Goal: Task Accomplishment & Management: Manage account settings

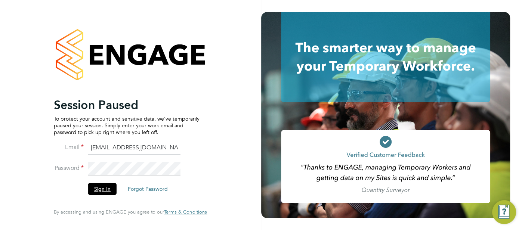
click at [102, 190] on button "Sign In" at bounding box center [102, 189] width 28 height 12
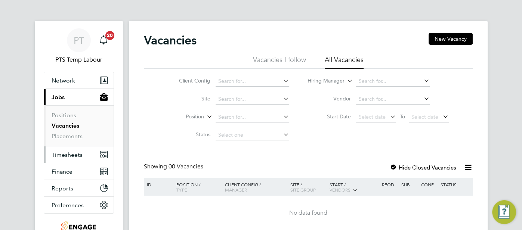
click at [72, 153] on span "Timesheets" at bounding box center [67, 154] width 31 height 7
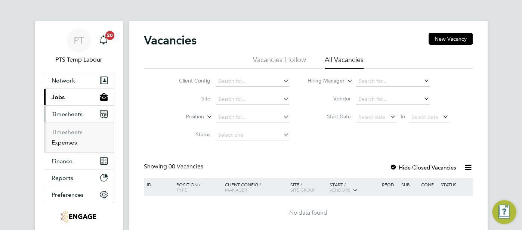
click at [74, 143] on link "Expenses" at bounding box center [64, 142] width 25 height 7
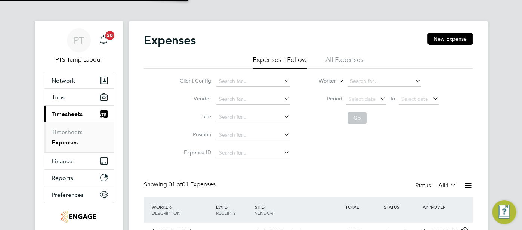
scroll to position [19, 90]
click at [346, 57] on li "All Expenses" at bounding box center [344, 61] width 38 height 13
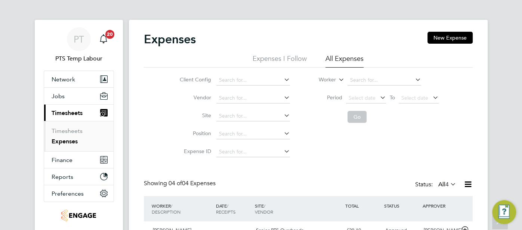
scroll to position [0, 0]
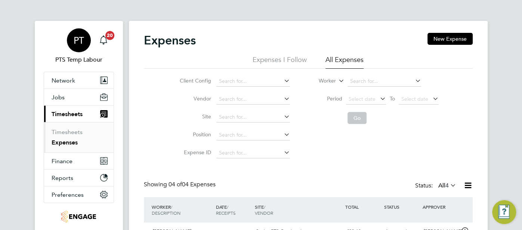
click at [78, 42] on span "PT" at bounding box center [79, 40] width 10 height 10
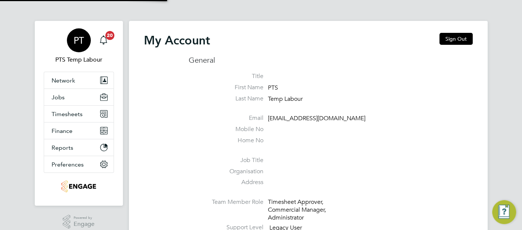
type input "pts.templabour@uk.g4s.com"
click at [463, 34] on button "Sign Out" at bounding box center [455, 39] width 33 height 12
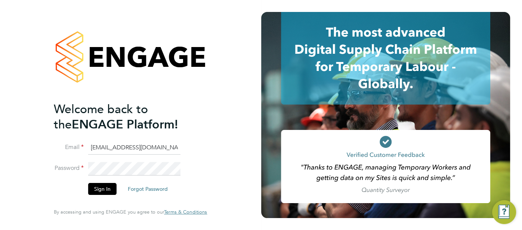
drag, startPoint x: 168, startPoint y: 147, endPoint x: 72, endPoint y: 156, distance: 96.3
click at [72, 156] on li "Email pts.templabour@uk.g4s.com" at bounding box center [127, 151] width 146 height 21
type input "cjs.templabour@uk.g4s.com"
click at [99, 186] on button "Sign In" at bounding box center [102, 189] width 28 height 12
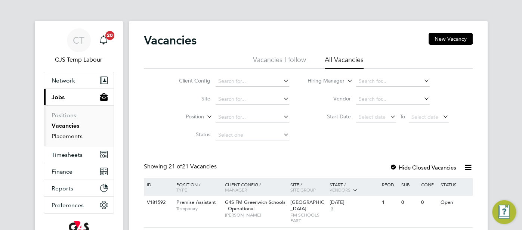
click at [73, 134] on link "Placements" at bounding box center [67, 136] width 31 height 7
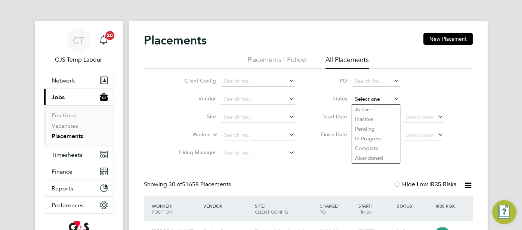
click at [360, 97] on input at bounding box center [375, 99] width 47 height 10
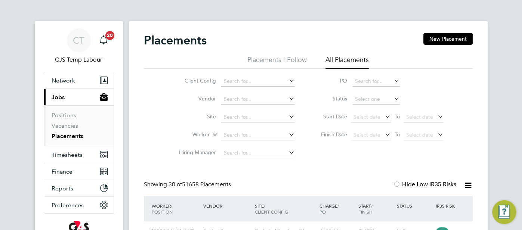
click at [364, 109] on li "Active" at bounding box center [376, 110] width 48 height 10
type input "Active"
click at [469, 187] on icon at bounding box center [467, 185] width 9 height 9
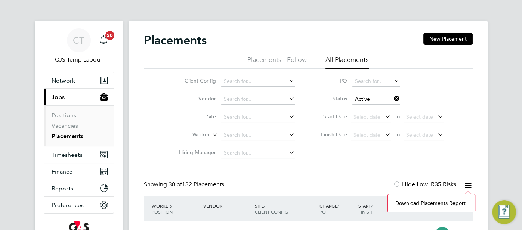
click at [455, 204] on li "Download Placements Report" at bounding box center [431, 203] width 80 height 10
click at [392, 97] on icon at bounding box center [392, 98] width 0 height 10
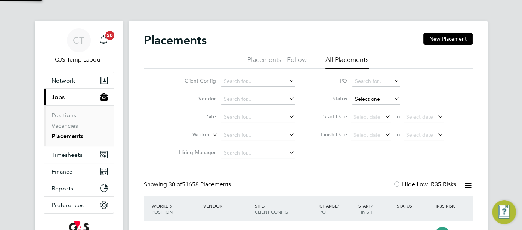
click at [380, 100] on input at bounding box center [375, 99] width 47 height 10
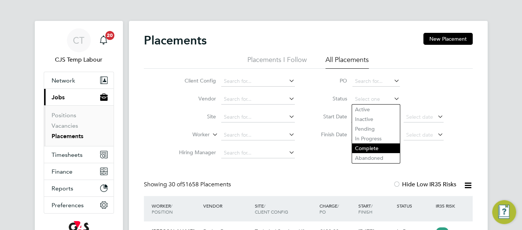
click at [374, 146] on li "Complete" at bounding box center [376, 148] width 48 height 10
type input "Complete"
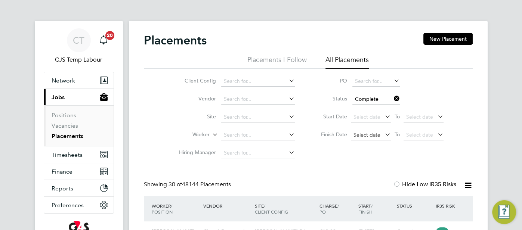
click at [360, 131] on span "Select date" at bounding box center [371, 135] width 40 height 10
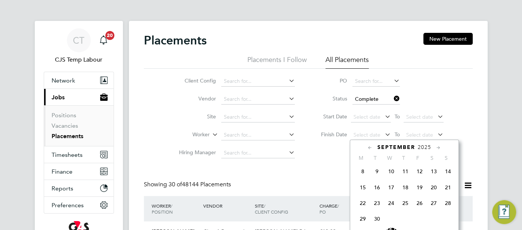
click at [448, 193] on span "21" at bounding box center [448, 187] width 14 height 14
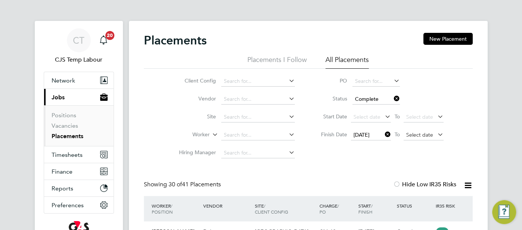
click at [417, 132] on span "Select date" at bounding box center [419, 134] width 27 height 7
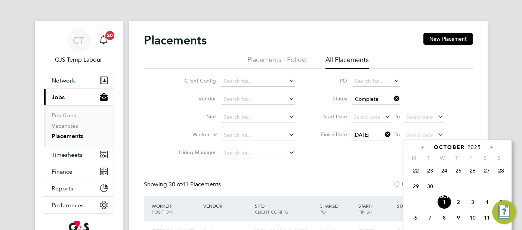
click at [501, 175] on span "28" at bounding box center [501, 171] width 14 height 14
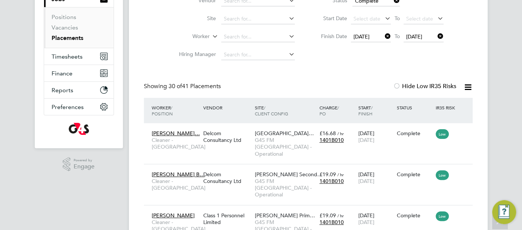
click at [466, 85] on icon at bounding box center [467, 87] width 9 height 9
click at [455, 105] on li "Download Placements Report" at bounding box center [431, 105] width 80 height 10
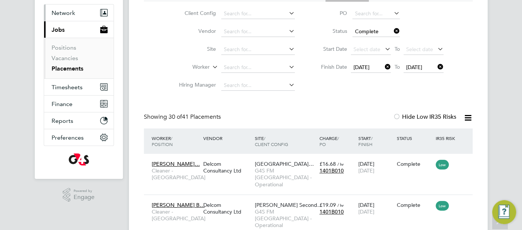
scroll to position [30, 0]
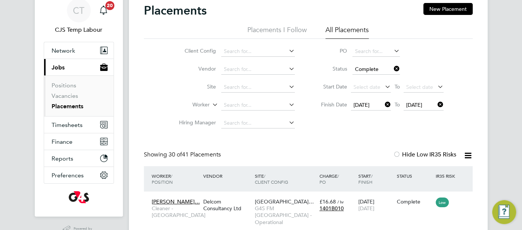
click at [80, 10] on span "CT" at bounding box center [79, 11] width 12 height 10
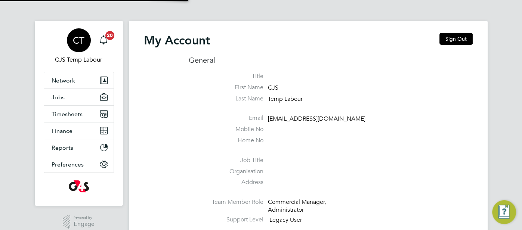
type input "cjs.templabour@uk.g4s.com"
click at [74, 77] on button "Network" at bounding box center [78, 80] width 69 height 16
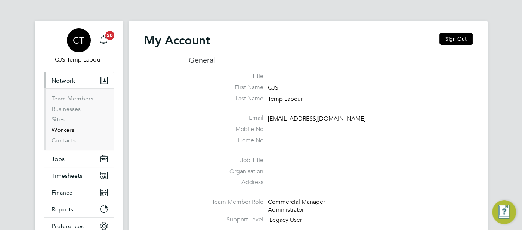
click at [70, 128] on link "Workers" at bounding box center [63, 129] width 23 height 7
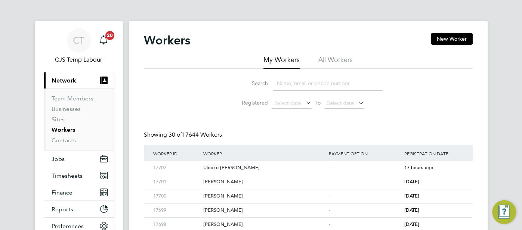
click at [335, 63] on li "All Workers" at bounding box center [335, 61] width 34 height 13
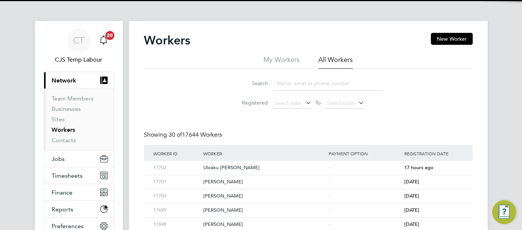
click at [315, 80] on input at bounding box center [327, 83] width 109 height 15
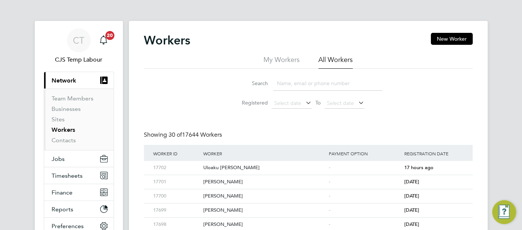
paste input "Victoria Ofori"
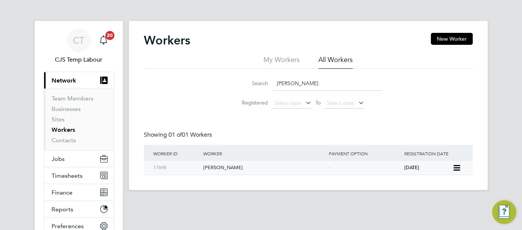
type input "Victoria Ofori"
click at [396, 167] on div "-" at bounding box center [364, 168] width 75 height 14
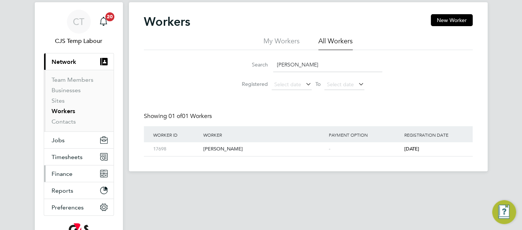
scroll to position [68, 0]
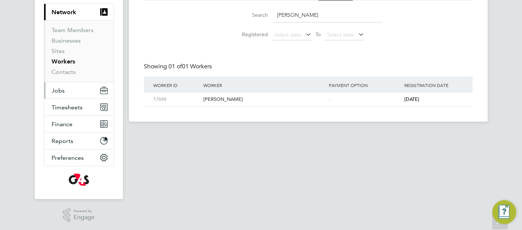
click at [63, 90] on span "Jobs" at bounding box center [58, 90] width 13 height 7
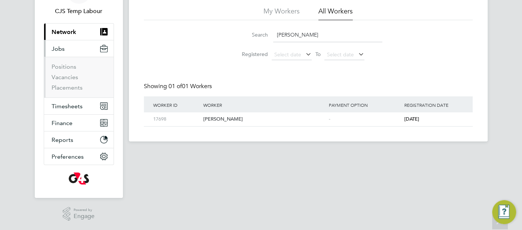
scroll to position [47, 0]
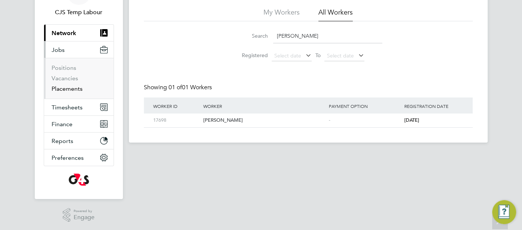
click at [71, 87] on link "Placements" at bounding box center [67, 88] width 31 height 7
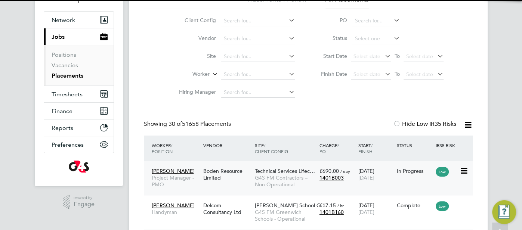
scroll to position [4, 4]
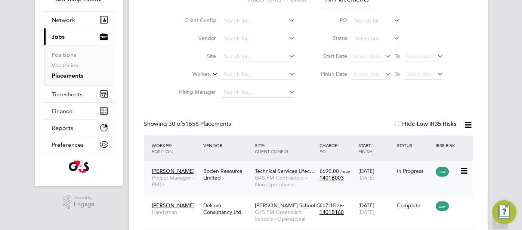
click at [292, 177] on span "G4S FM Contractors – Non Operational" at bounding box center [285, 180] width 61 height 13
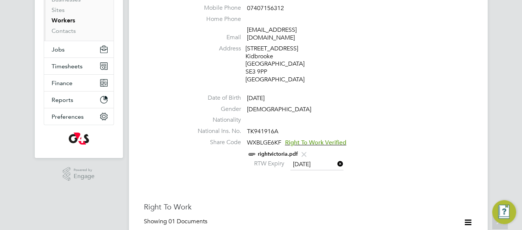
scroll to position [110, 0]
click at [315, 138] on span "Right To Work Verified" at bounding box center [315, 141] width 61 height 7
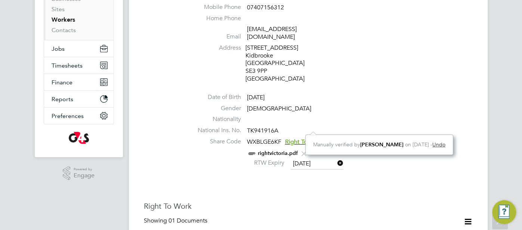
scroll to position [20, 148]
click at [278, 149] on div "rightvictoria.pdf" at bounding box center [331, 153] width 284 height 9
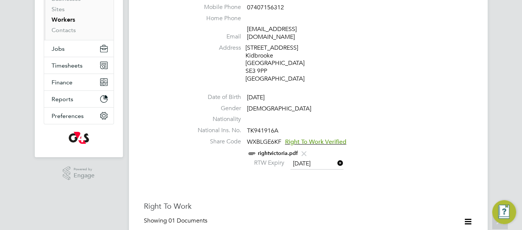
click at [280, 150] on link "rightvictoria.pdf" at bounding box center [278, 153] width 40 height 6
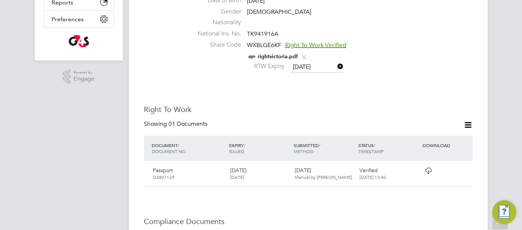
scroll to position [207, 0]
click at [419, 164] on div "Verified 22 Sep 2025, 13:40" at bounding box center [388, 173] width 65 height 19
click at [428, 168] on icon at bounding box center [427, 171] width 9 height 6
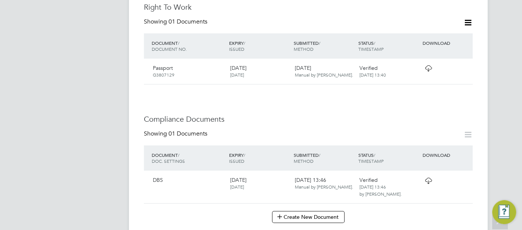
scroll to position [343, 0]
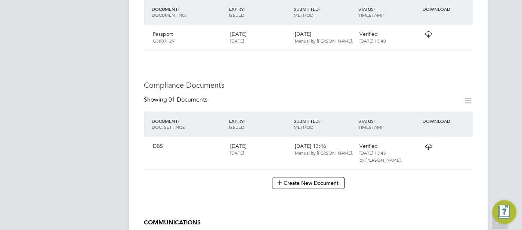
click at [429, 144] on icon at bounding box center [427, 147] width 9 height 6
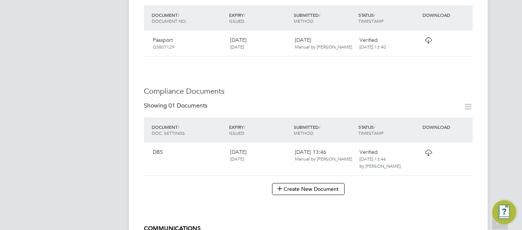
scroll to position [332, 0]
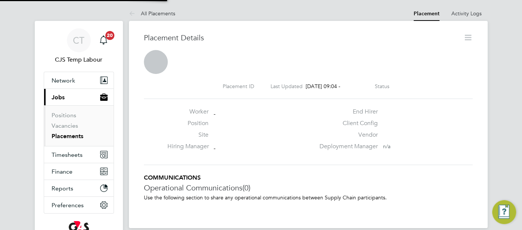
scroll to position [4, 4]
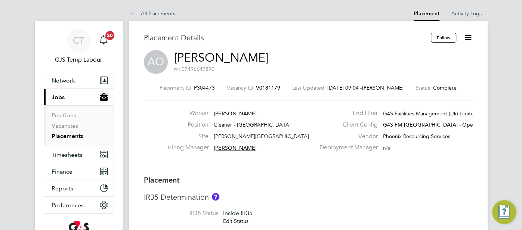
type input "[PERSON_NAME]"
type input "[DATE]"
type input "07:00"
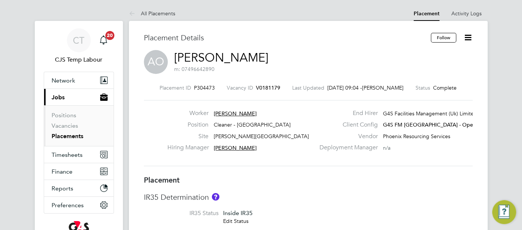
type input "08:30"
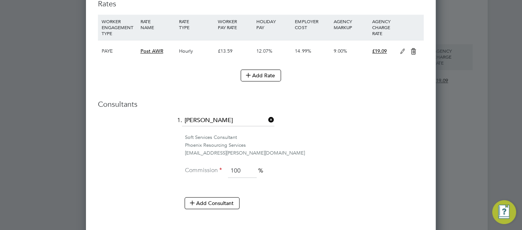
click at [401, 52] on icon at bounding box center [402, 52] width 9 height 6
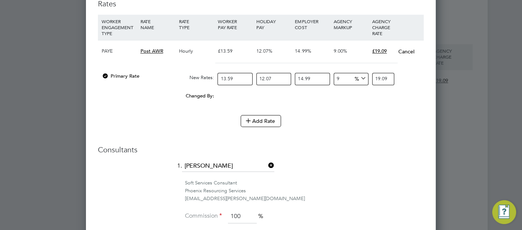
click at [333, 78] on div "9 0 %" at bounding box center [351, 79] width 38 height 20
type input "6"
type input "18.564137133822"
type input "6"
click at [385, 132] on li "Rates WORKER ENGAGEMENT TYPE RATE NAME RATE TYPE WORKER PAY RATE HOLIDAY PAY EM…" at bounding box center [261, 66] width 326 height 150
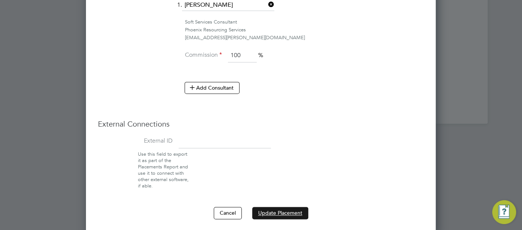
click at [299, 208] on button "Update Placement" at bounding box center [280, 213] width 56 height 12
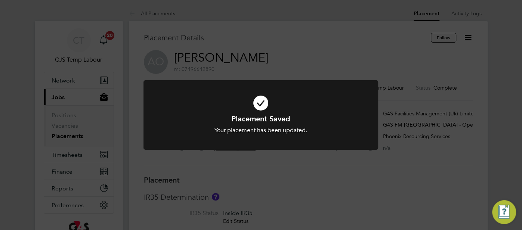
click at [258, 104] on icon at bounding box center [261, 102] width 194 height 29
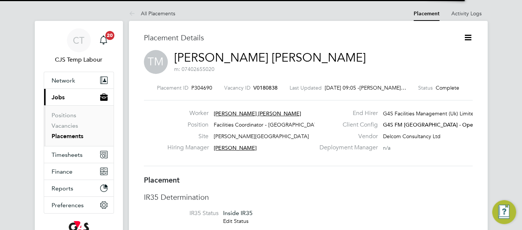
scroll to position [12, 147]
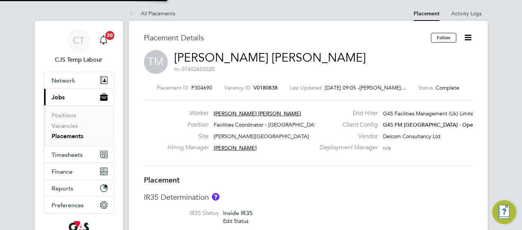
type input "[PERSON_NAME]"
type input "[DATE]"
type input "06:30"
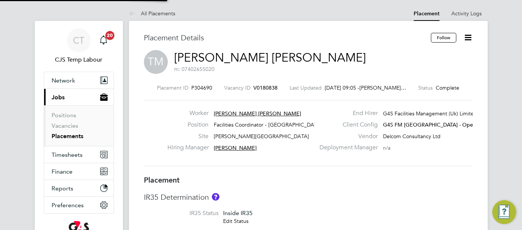
type input "15:30"
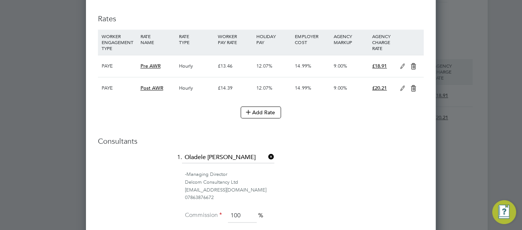
click at [404, 85] on icon at bounding box center [402, 88] width 9 height 6
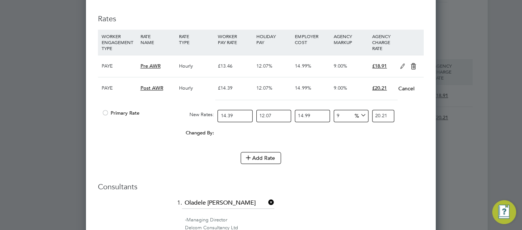
click at [108, 112] on div at bounding box center [105, 115] width 7 height 6
click at [414, 64] on icon at bounding box center [412, 66] width 9 height 6
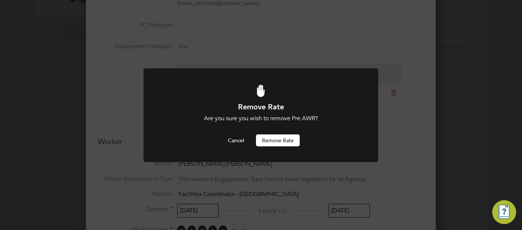
click at [283, 136] on button "Remove rate" at bounding box center [278, 140] width 44 height 12
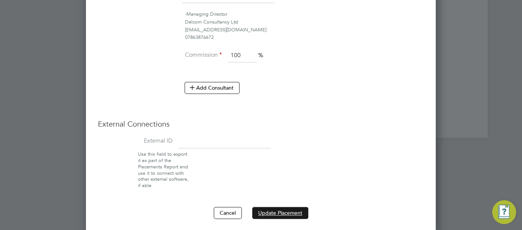
click at [279, 207] on button "Update Placement" at bounding box center [280, 213] width 56 height 12
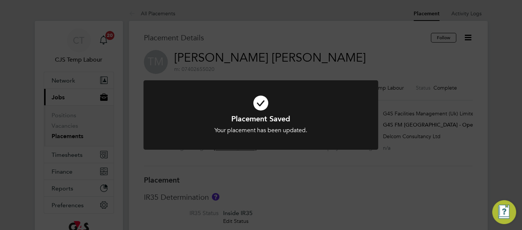
click at [262, 106] on icon at bounding box center [261, 102] width 194 height 29
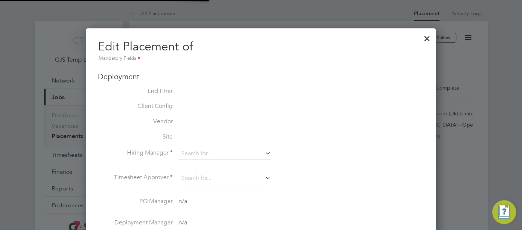
type input "[PERSON_NAME]"
type input "[DATE]"
type input "06:30"
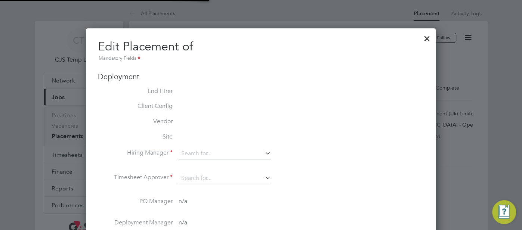
type input "08:30"
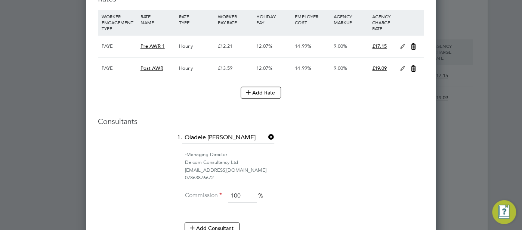
click at [401, 66] on icon at bounding box center [402, 69] width 9 height 6
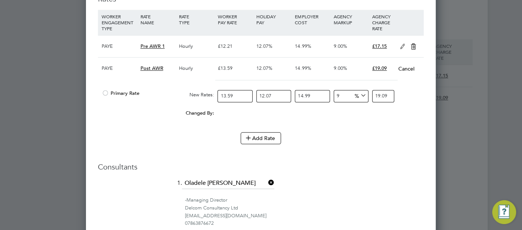
click at [105, 93] on div at bounding box center [105, 96] width 7 height 6
click at [413, 45] on icon at bounding box center [412, 47] width 9 height 6
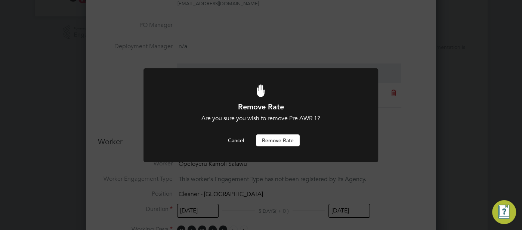
click at [276, 141] on button "Remove rate" at bounding box center [278, 140] width 44 height 12
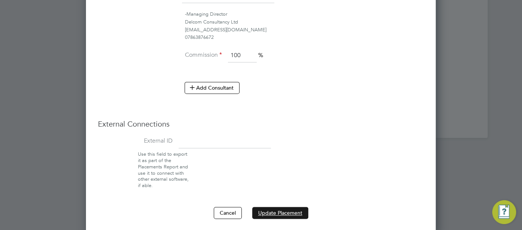
click at [281, 208] on button "Update Placement" at bounding box center [280, 213] width 56 height 12
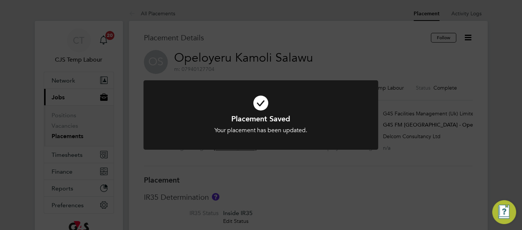
click at [260, 105] on icon at bounding box center [261, 102] width 194 height 29
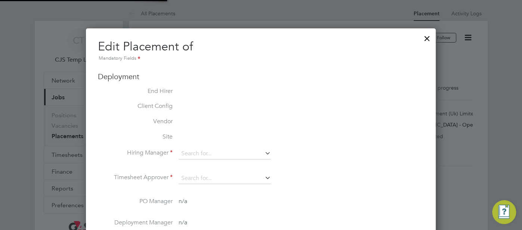
type input "[PERSON_NAME]"
type input "[DATE]"
type input "15:30"
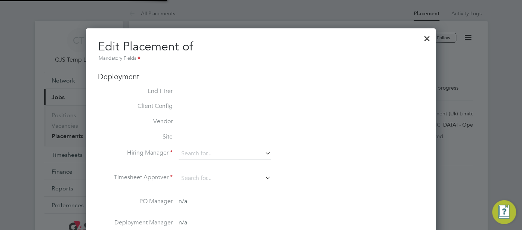
type input "19:30"
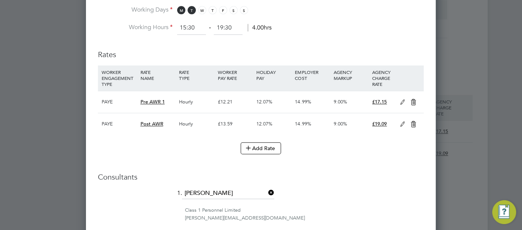
click at [401, 121] on icon at bounding box center [402, 124] width 9 height 6
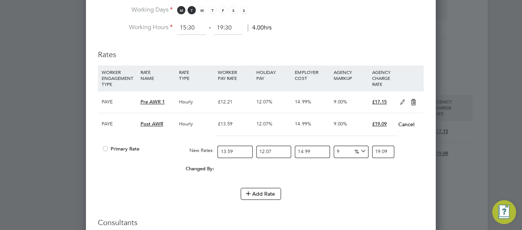
drag, startPoint x: 106, startPoint y: 144, endPoint x: 152, endPoint y: 150, distance: 46.3
click at [106, 148] on div at bounding box center [105, 151] width 7 height 6
click at [413, 99] on icon at bounding box center [412, 102] width 9 height 6
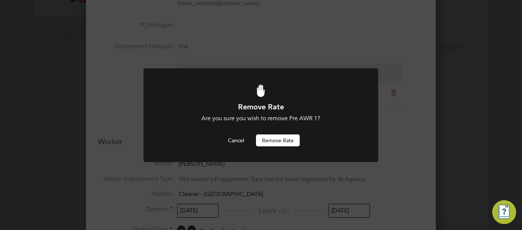
click at [282, 137] on button "Remove rate" at bounding box center [278, 140] width 44 height 12
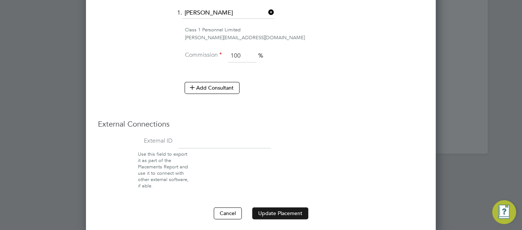
click at [297, 214] on button "Update Placement" at bounding box center [280, 213] width 56 height 12
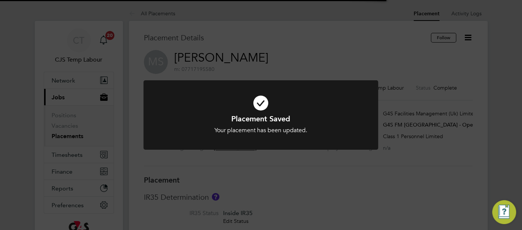
click at [257, 101] on icon at bounding box center [261, 102] width 194 height 29
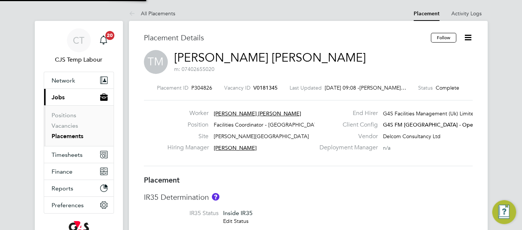
type input "[PERSON_NAME]"
type input "[DATE]"
type input "16:30"
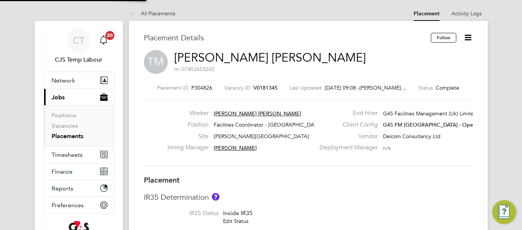
type input "18:30"
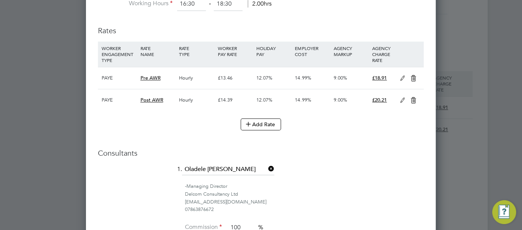
click at [401, 98] on icon at bounding box center [402, 100] width 9 height 6
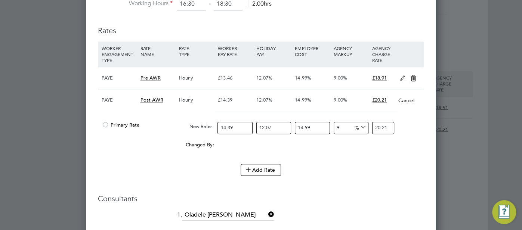
click at [104, 124] on div at bounding box center [105, 127] width 7 height 6
click at [413, 77] on icon at bounding box center [412, 78] width 9 height 6
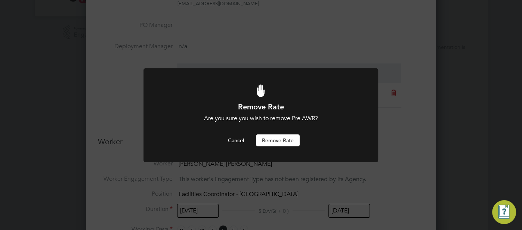
click at [284, 139] on button "Remove rate" at bounding box center [278, 140] width 44 height 12
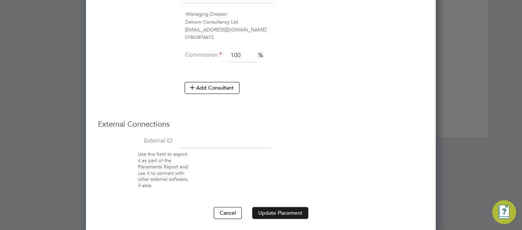
click at [286, 210] on button "Update Placement" at bounding box center [280, 213] width 56 height 12
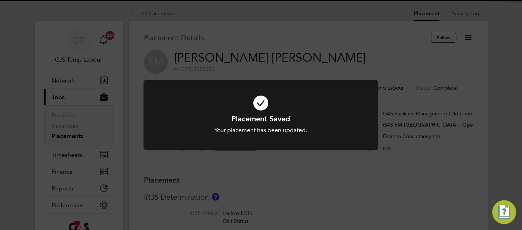
click at [262, 104] on icon at bounding box center [261, 102] width 194 height 29
